Goal: Information Seeking & Learning: Learn about a topic

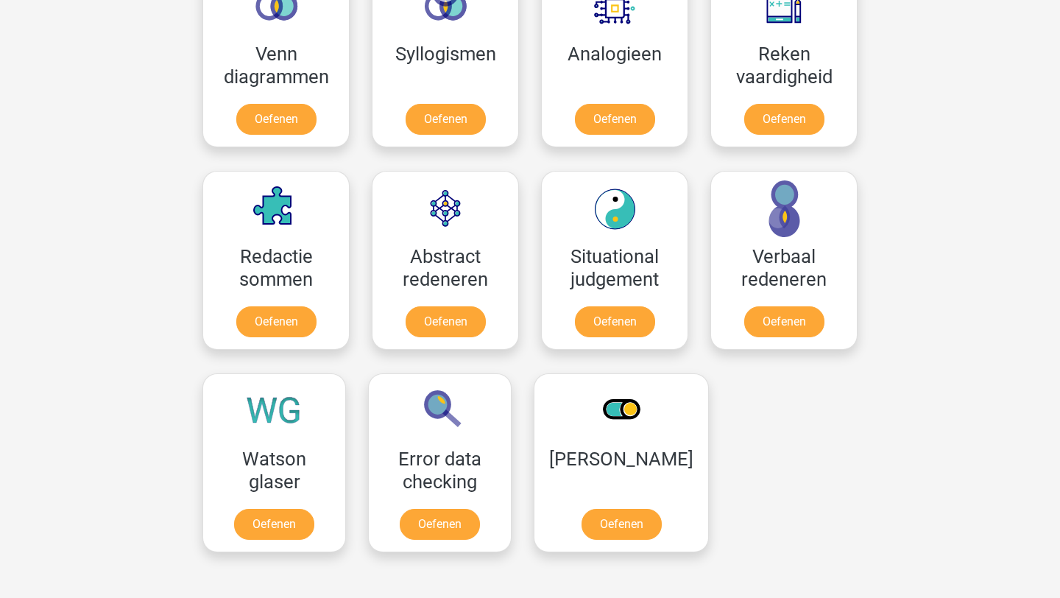
scroll to position [930, 0]
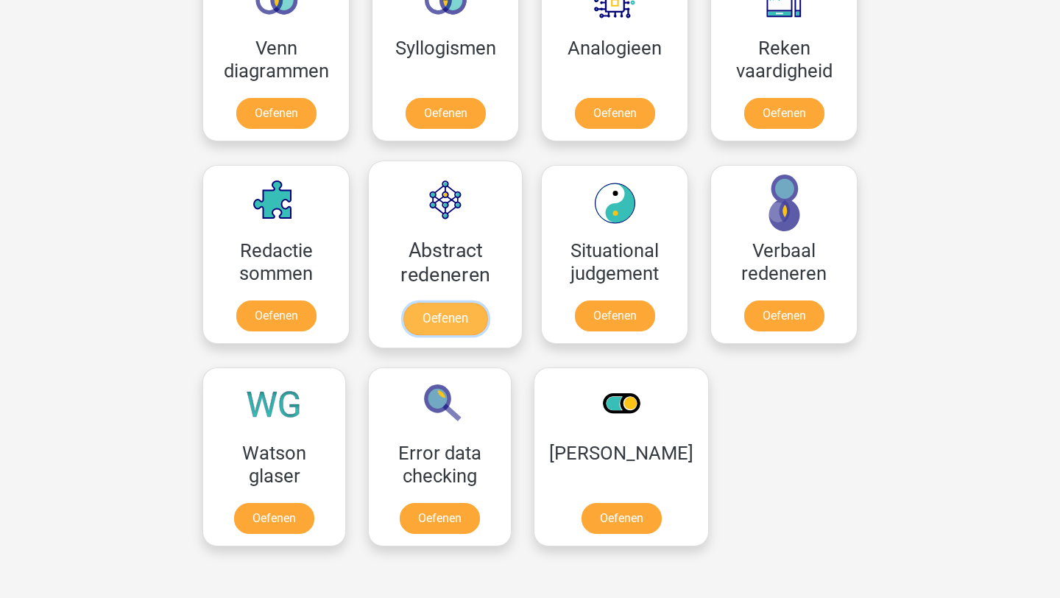
click at [446, 329] on link "Oefenen" at bounding box center [445, 318] width 84 height 32
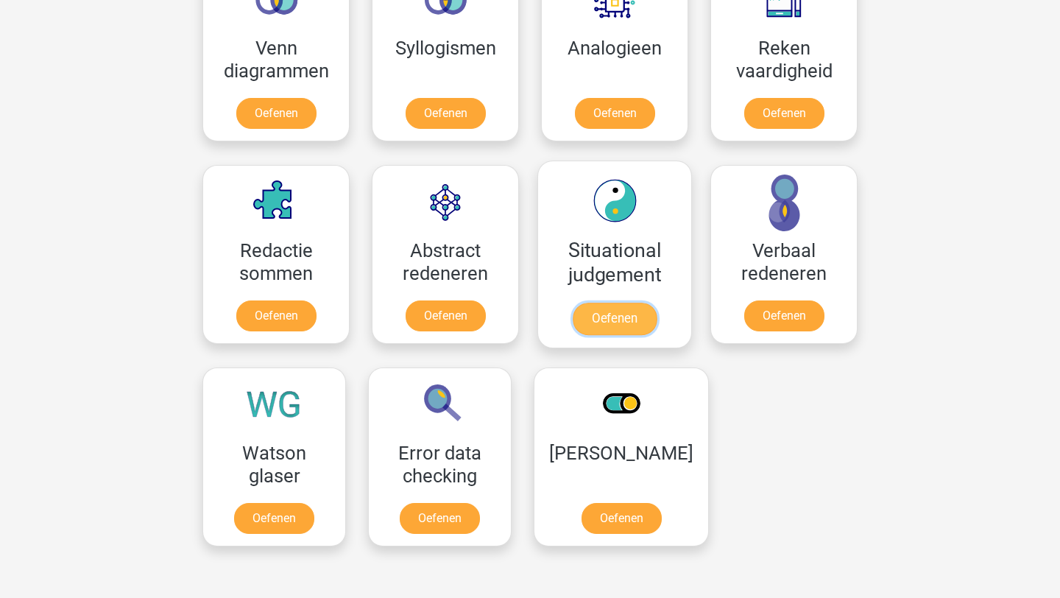
click at [598, 315] on link "Oefenen" at bounding box center [615, 318] width 84 height 32
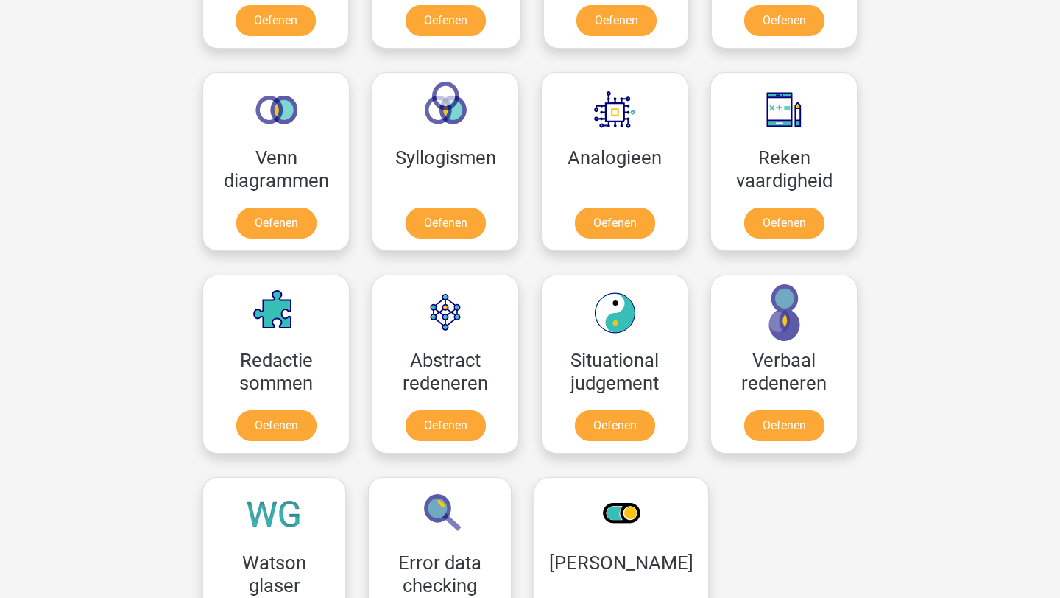
scroll to position [632, 0]
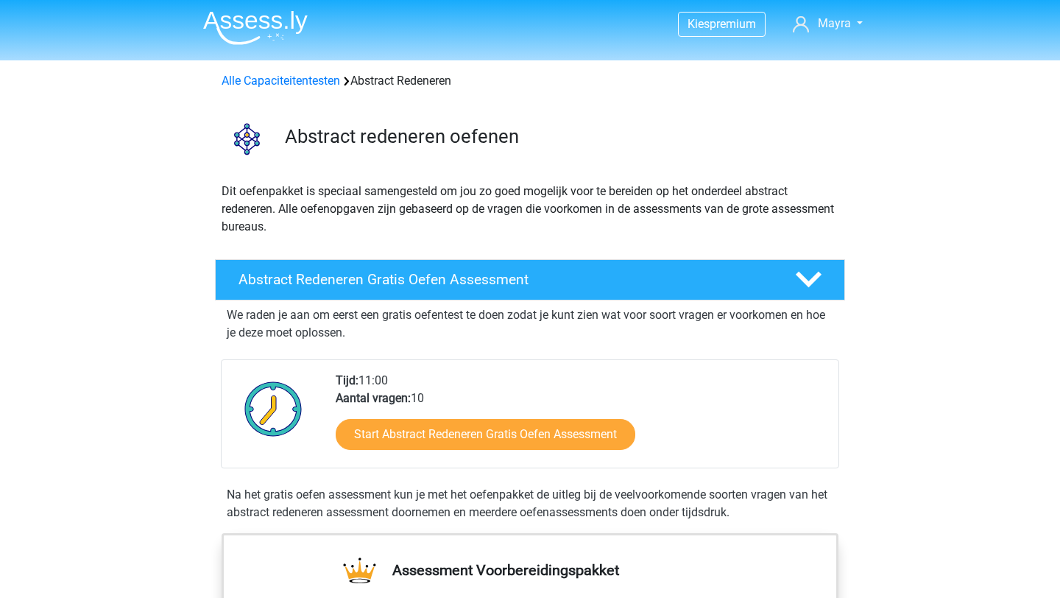
scroll to position [2, 0]
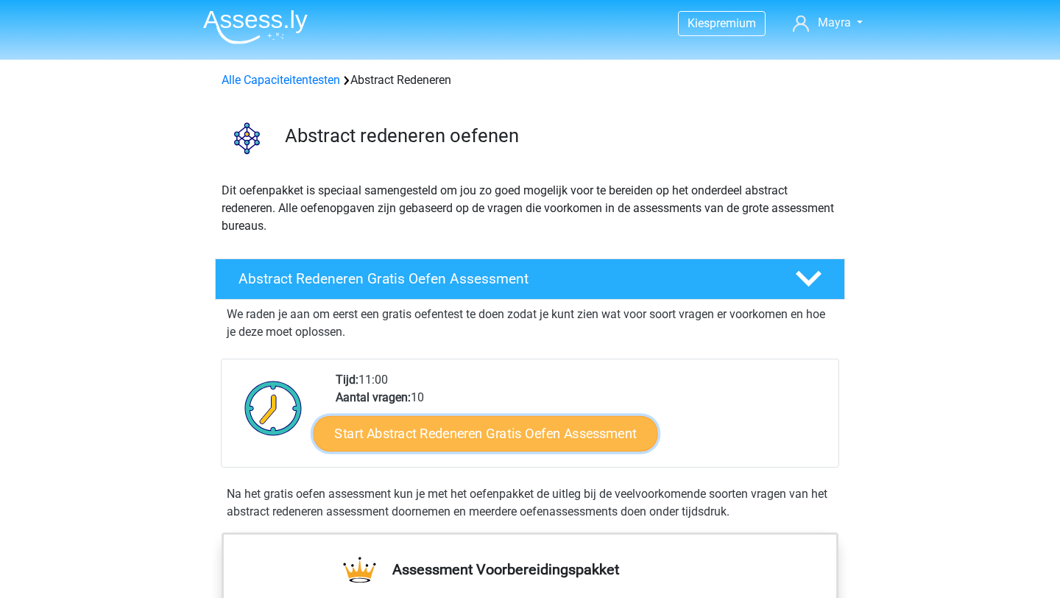
click at [445, 436] on link "Start Abstract Redeneren Gratis Oefen Assessment" at bounding box center [486, 432] width 344 height 35
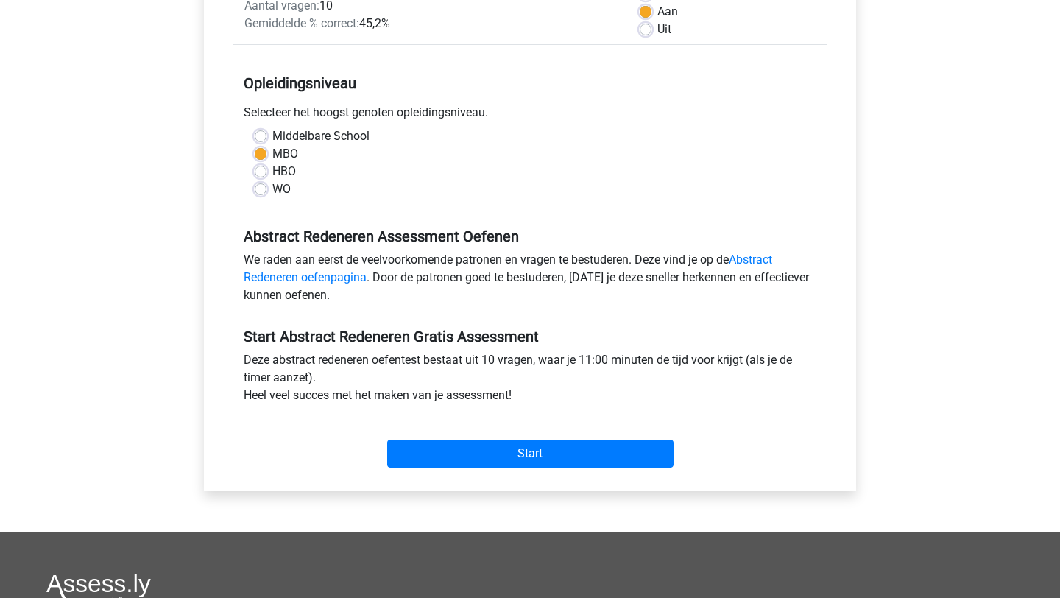
scroll to position [253, 0]
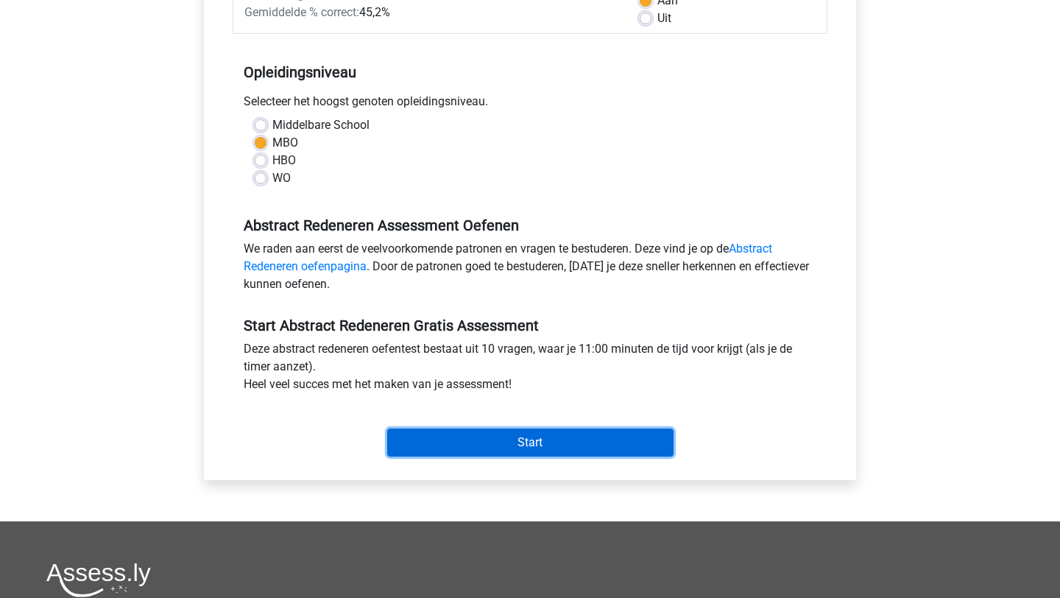
click at [453, 447] on input "Start" at bounding box center [530, 442] width 286 height 28
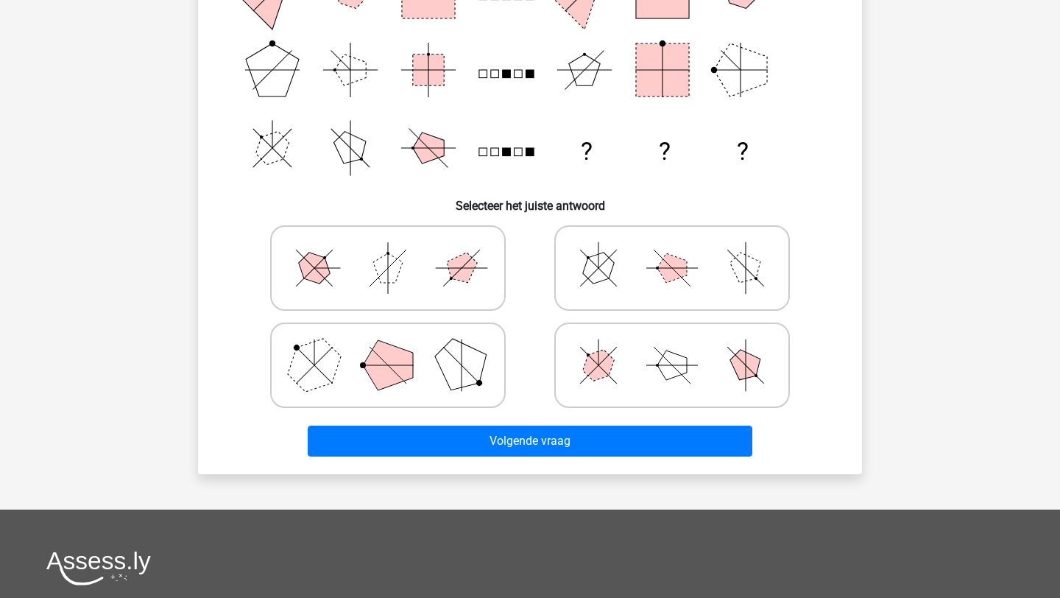
scroll to position [299, 0]
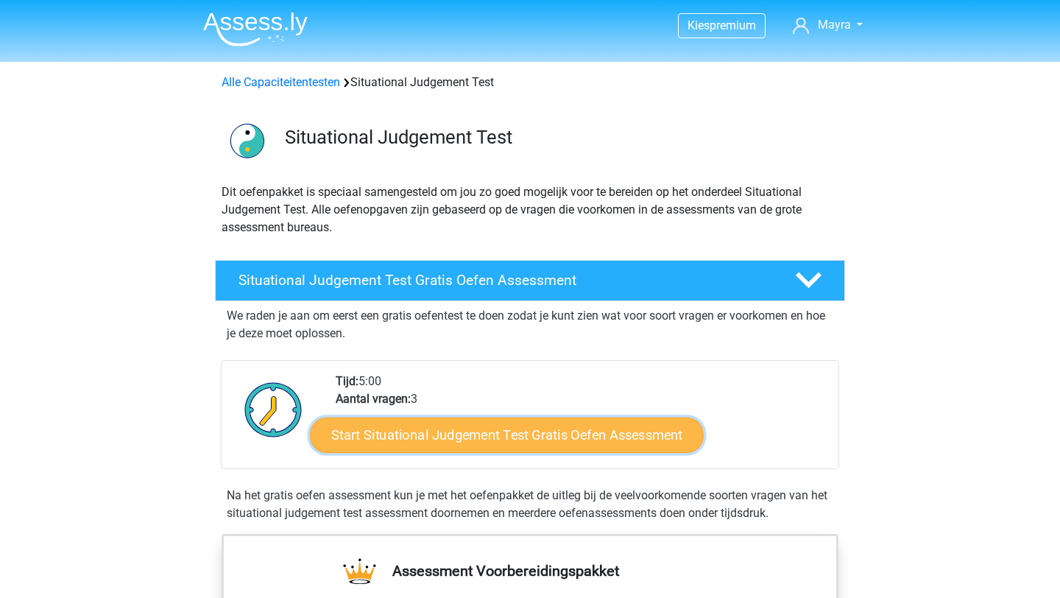
click at [481, 448] on link "Start Situational Judgement Test Gratis Oefen Assessment" at bounding box center [507, 434] width 394 height 35
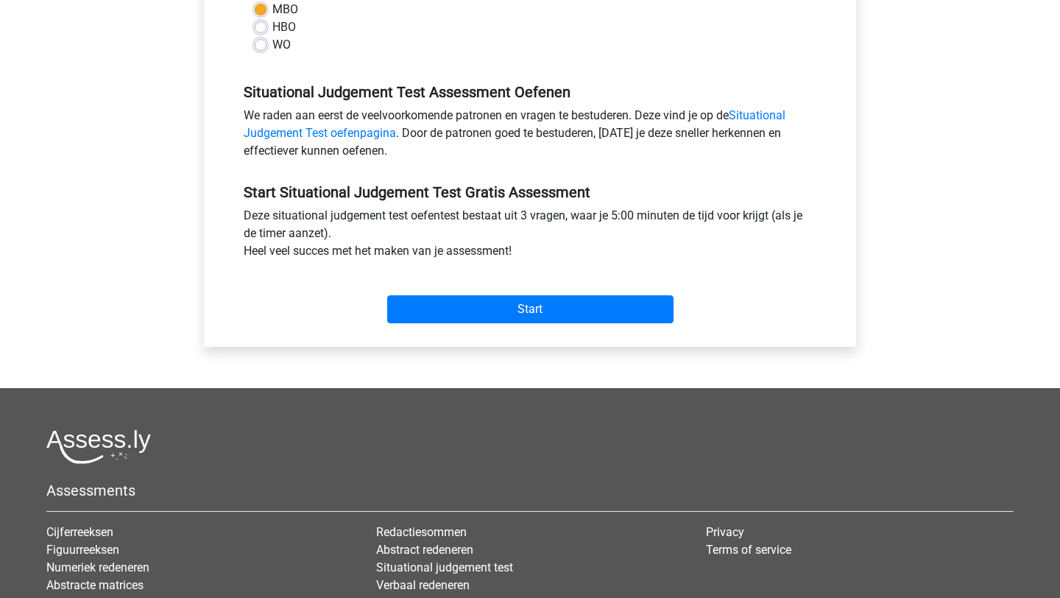
scroll to position [398, 0]
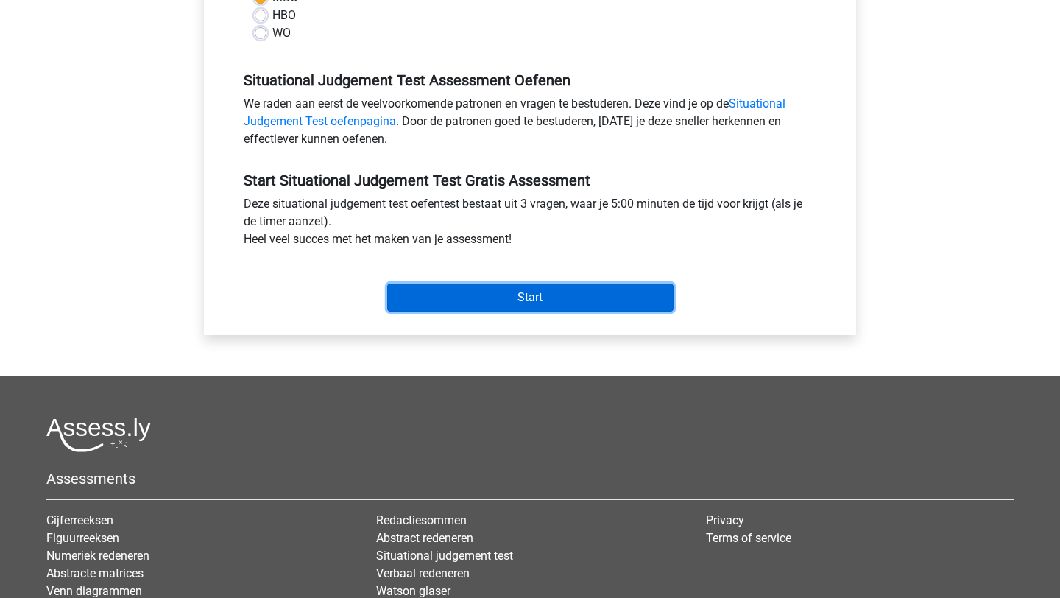
click at [480, 299] on input "Start" at bounding box center [530, 297] width 286 height 28
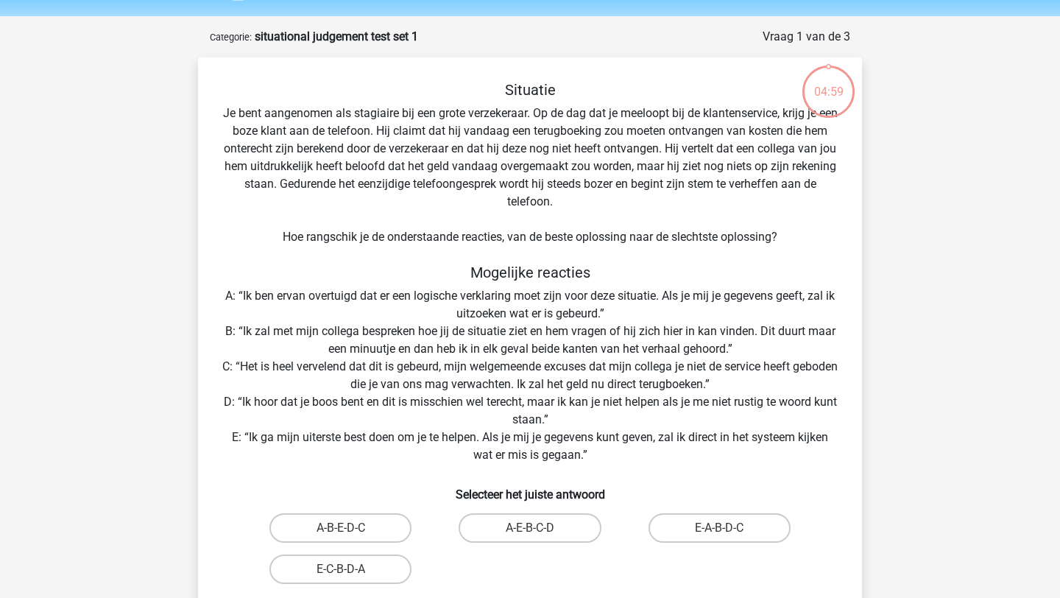
scroll to position [49, 0]
